Goal: Information Seeking & Learning: Find specific fact

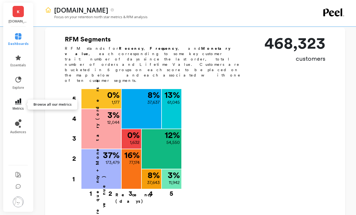
click at [18, 106] on span "metrics" at bounding box center [18, 108] width 11 height 4
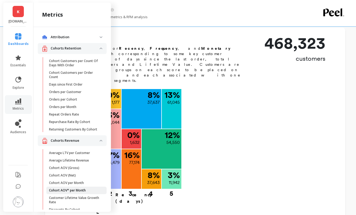
scroll to position [84, 0]
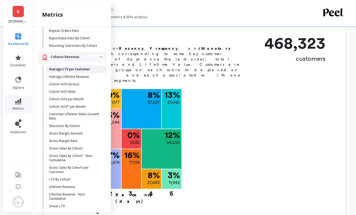
click at [69, 68] on p "Average LTV per Customer" at bounding box center [69, 69] width 41 height 4
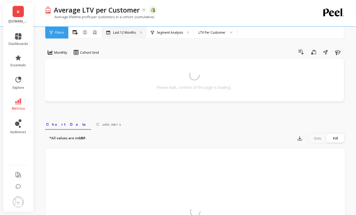
click at [133, 31] on p "Last 12 Months" at bounding box center [124, 33] width 23 height 4
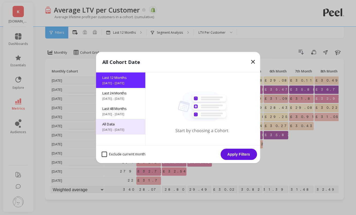
click at [125, 134] on div "All Data [DATE] - [DATE]" at bounding box center [120, 127] width 49 height 16
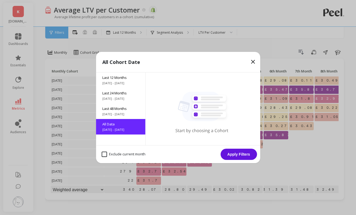
click at [247, 155] on button "Apply Filters" at bounding box center [238, 154] width 36 height 11
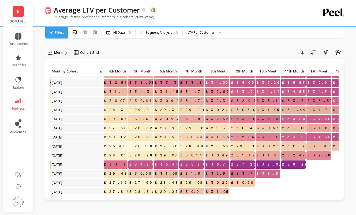
scroll to position [256, 117]
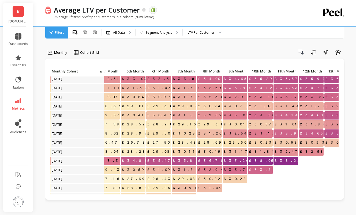
click at [314, 133] on span "£34.65" at bounding box center [312, 133] width 27 height 8
click at [315, 134] on span "£34.65" at bounding box center [312, 133] width 27 height 8
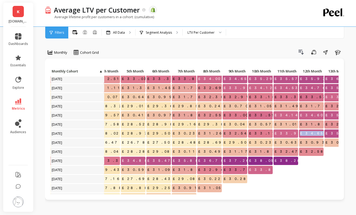
click at [317, 133] on span "£34.65" at bounding box center [312, 133] width 27 height 8
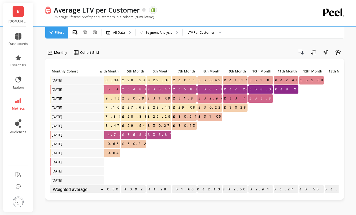
scroll to position [328, 117]
click at [110, 161] on p at bounding box center [108, 160] width 25 height 4
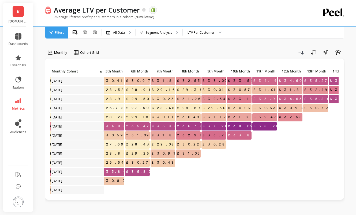
scroll to position [291, 140]
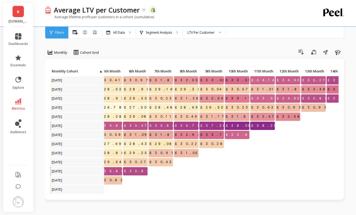
click at [292, 98] on span "£34.65" at bounding box center [288, 98] width 27 height 8
copy span "34.65"
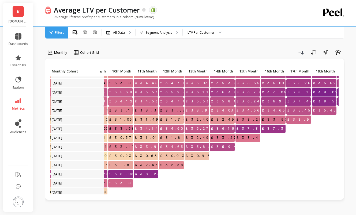
scroll to position [244, 258]
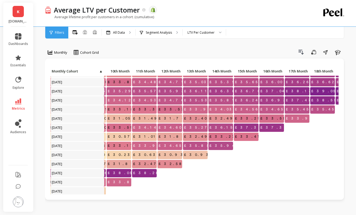
click at [202, 146] on span "£35.85" at bounding box center [197, 146] width 29 height 8
copy span "35.85"
click at [177, 145] on span "£34.65" at bounding box center [170, 146] width 27 height 8
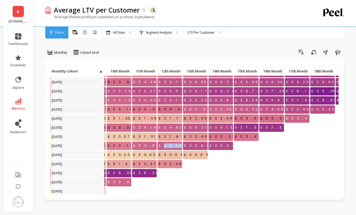
copy span "34.65"
click at [174, 137] on span "£31.88" at bounding box center [173, 137] width 32 height 8
copy span "31.88"
click at [173, 128] on span "£34.60" at bounding box center [170, 128] width 26 height 8
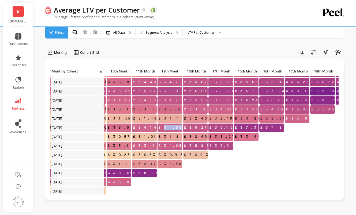
click at [173, 128] on span "£34.60" at bounding box center [170, 128] width 26 height 8
copy span "34.60"
click at [177, 118] on span "£31.70" at bounding box center [171, 119] width 29 height 8
copy span "31.70"
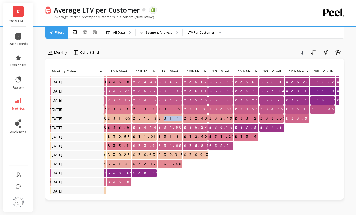
click at [171, 109] on span "£33.57" at bounding box center [172, 109] width 31 height 8
click at [174, 109] on span "£33.57" at bounding box center [172, 109] width 31 height 8
copy span "33.57"
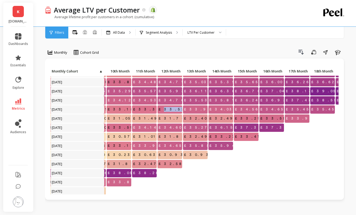
click at [179, 101] on span "£34.76" at bounding box center [171, 100] width 29 height 8
copy span "34.76"
click at [172, 91] on span "£35.93" at bounding box center [172, 91] width 31 height 8
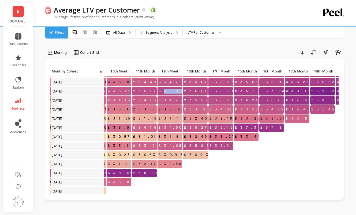
copy span "35.93"
click at [176, 82] on span "£34.71" at bounding box center [171, 82] width 29 height 8
click at [174, 82] on span "£34.71" at bounding box center [171, 82] width 29 height 8
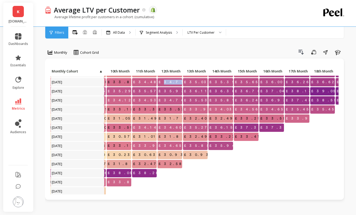
copy span "34.71"
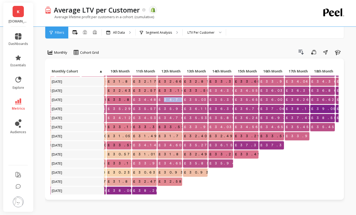
scroll to position [223, 258]
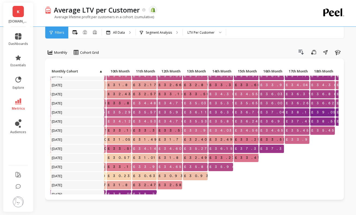
click at [174, 94] on span "£33.16" at bounding box center [171, 94] width 29 height 8
click at [176, 84] on span "£32.66" at bounding box center [170, 85] width 27 height 8
click at [174, 85] on span "£32.66" at bounding box center [170, 85] width 27 height 8
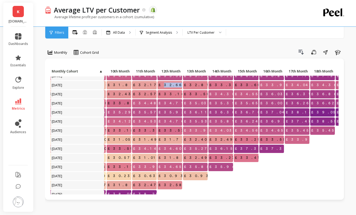
click at [174, 85] on span "£32.66" at bounding box center [170, 85] width 27 height 8
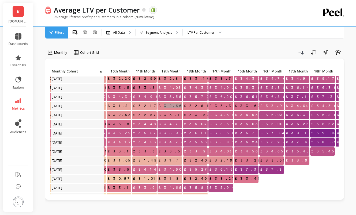
scroll to position [201, 258]
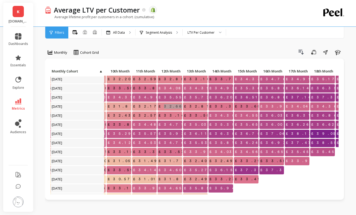
click at [172, 98] on span "£35.55" at bounding box center [170, 97] width 27 height 8
click at [175, 88] on span "£34.08" at bounding box center [171, 88] width 28 height 8
click at [174, 88] on span "£34.08" at bounding box center [171, 88] width 28 height 8
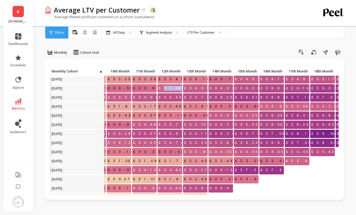
click at [174, 88] on span "£34.08" at bounding box center [171, 88] width 28 height 8
click at [175, 78] on span "£32.85" at bounding box center [171, 79] width 29 height 8
click at [174, 79] on span "£32.85" at bounding box center [171, 79] width 29 height 8
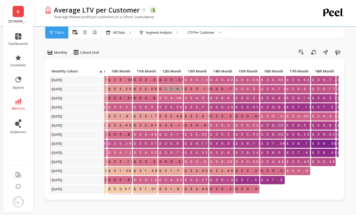
scroll to position [186, 258]
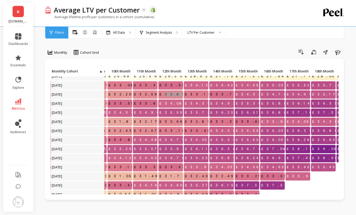
click at [177, 85] on span "£33.59" at bounding box center [173, 85] width 31 height 8
click at [179, 86] on span "£33.59" at bounding box center [173, 85] width 31 height 8
